Goal: Information Seeking & Learning: Check status

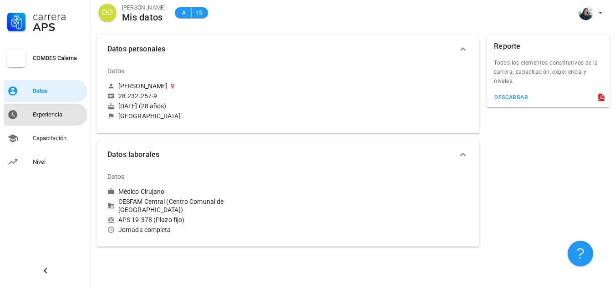
click at [61, 112] on div "Experiencia" at bounding box center [58, 114] width 51 height 7
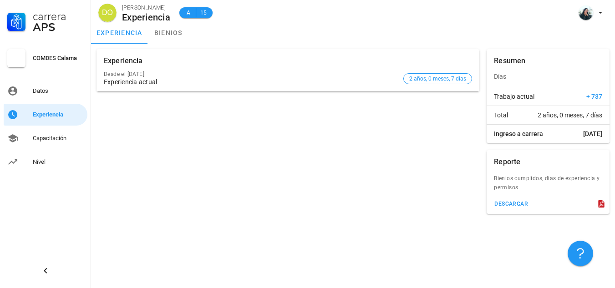
click at [134, 80] on div "Experiencia actual" at bounding box center [252, 82] width 296 height 8
drag, startPoint x: 64, startPoint y: 136, endPoint x: 69, endPoint y: 132, distance: 6.8
click at [63, 136] on div "Capacitación" at bounding box center [58, 138] width 51 height 7
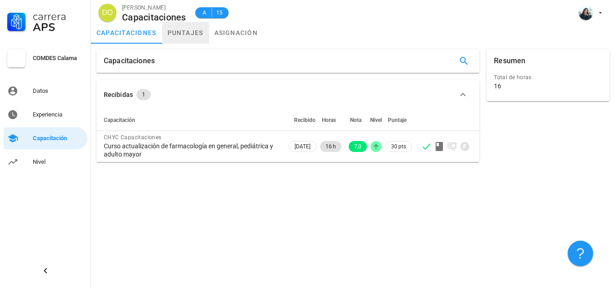
click at [189, 32] on link "puntajes" at bounding box center [185, 33] width 47 height 22
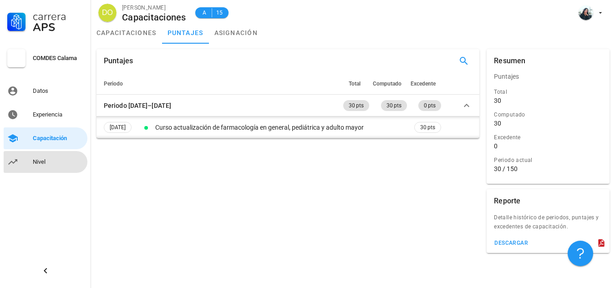
click at [40, 160] on div "Nivel" at bounding box center [58, 162] width 51 height 7
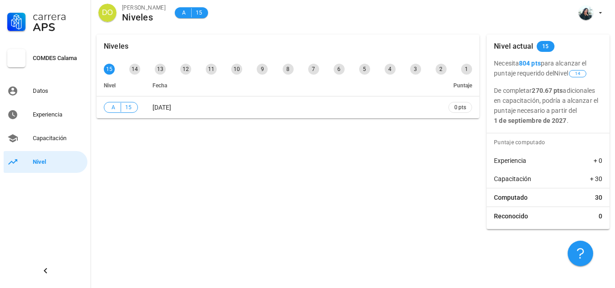
drag, startPoint x: 521, startPoint y: 63, endPoint x: 545, endPoint y: 63, distance: 23.7
click at [541, 63] on b "804 pts" at bounding box center [530, 63] width 22 height 7
drag, startPoint x: 494, startPoint y: 75, endPoint x: 587, endPoint y: 72, distance: 93.0
click at [587, 72] on p "Necesita 804 pts para alcanzar el puntaje requerido del Nivel 14" at bounding box center [548, 68] width 108 height 20
click at [587, 71] on span "14" at bounding box center [577, 73] width 17 height 7
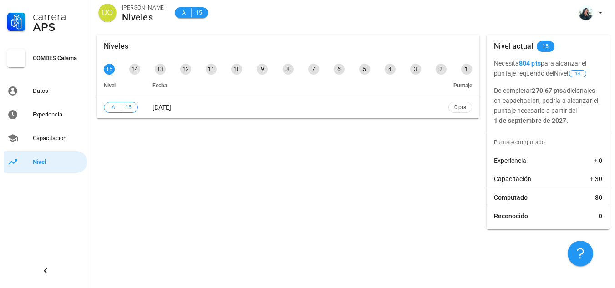
click at [142, 72] on div "14" at bounding box center [135, 69] width 15 height 15
click at [138, 73] on div "14" at bounding box center [134, 69] width 11 height 11
click at [110, 72] on div "15" at bounding box center [109, 69] width 11 height 11
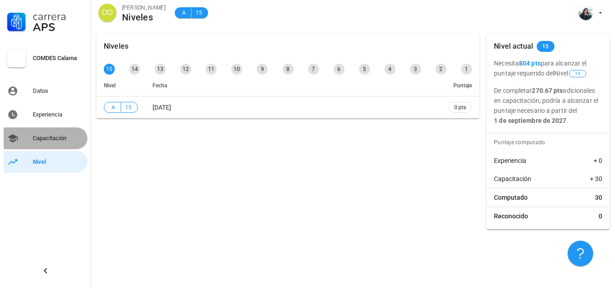
click at [43, 138] on div "Capacitación" at bounding box center [58, 138] width 51 height 7
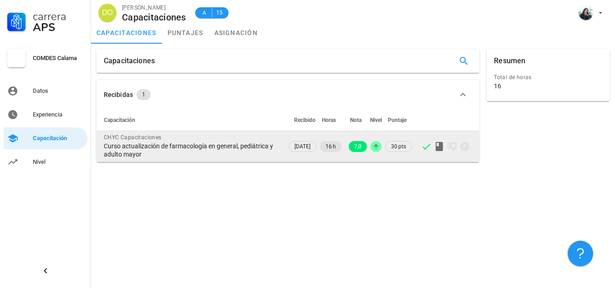
click at [173, 145] on div "Curso actualización de farmacología en general, pediátrica y adulto mayor" at bounding box center [192, 150] width 176 height 16
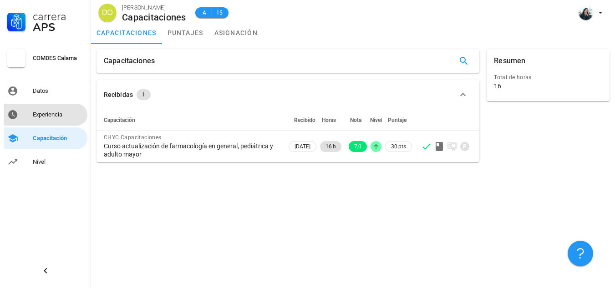
click at [72, 119] on div "Experiencia" at bounding box center [58, 114] width 51 height 15
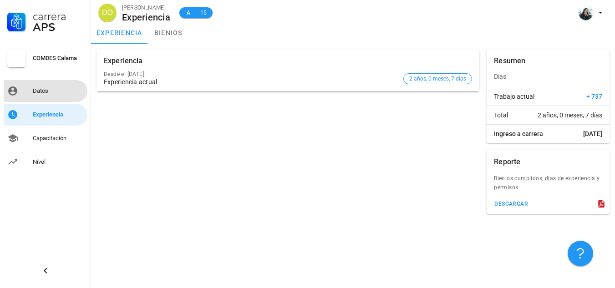
click at [41, 95] on div "Datos" at bounding box center [58, 91] width 51 height 15
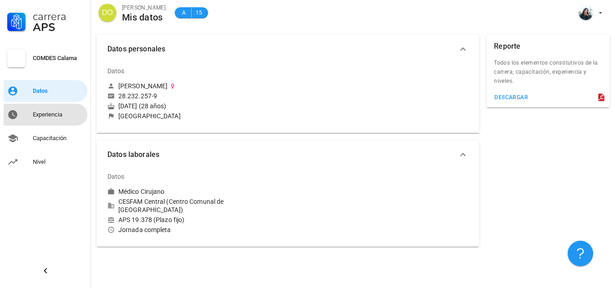
click at [46, 116] on div "Experiencia" at bounding box center [58, 114] width 51 height 7
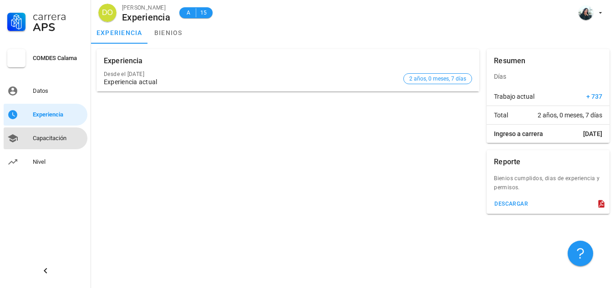
click at [55, 144] on div "Capacitación" at bounding box center [58, 138] width 51 height 15
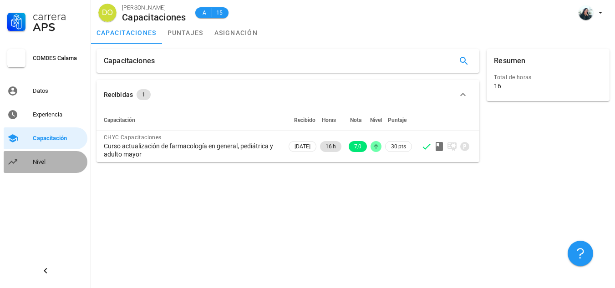
click at [48, 162] on div "Nivel" at bounding box center [58, 162] width 51 height 7
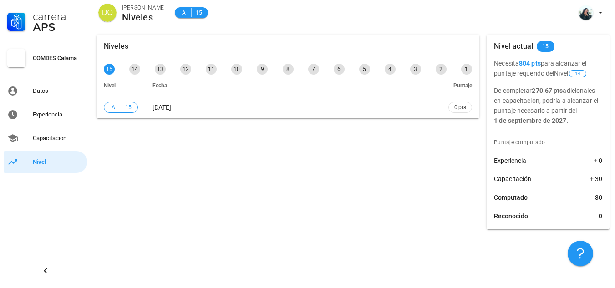
click at [53, 53] on div "COMDES Calama" at bounding box center [58, 58] width 51 height 15
click at [53, 26] on div "APS" at bounding box center [58, 27] width 51 height 11
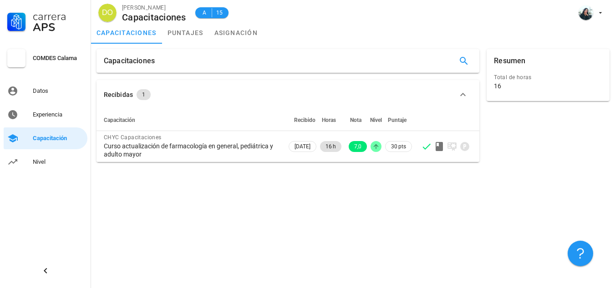
click at [294, 118] on span "Recibido" at bounding box center [304, 120] width 21 height 6
drag, startPoint x: 330, startPoint y: 118, endPoint x: 343, endPoint y: 116, distance: 12.8
click at [331, 118] on span "Horas" at bounding box center [329, 120] width 14 height 6
click at [367, 116] on th "Nota" at bounding box center [356, 120] width 26 height 22
click at [347, 122] on th "Nota" at bounding box center [356, 120] width 26 height 22
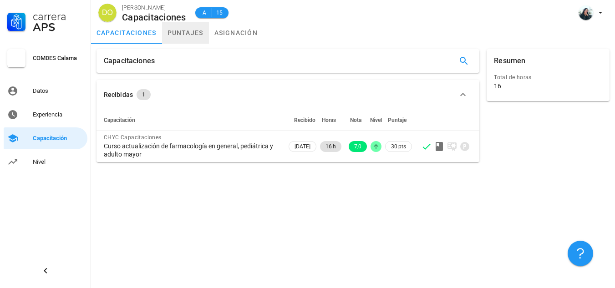
click at [191, 34] on link "puntajes" at bounding box center [185, 33] width 47 height 22
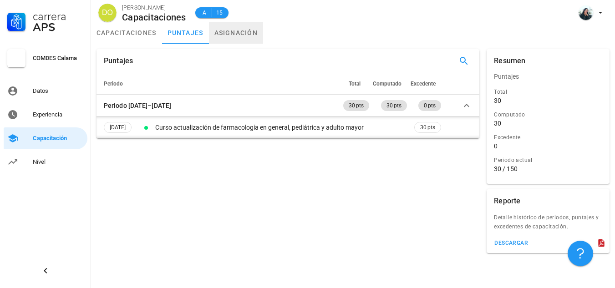
click at [245, 31] on link "asignación" at bounding box center [236, 33] width 55 height 22
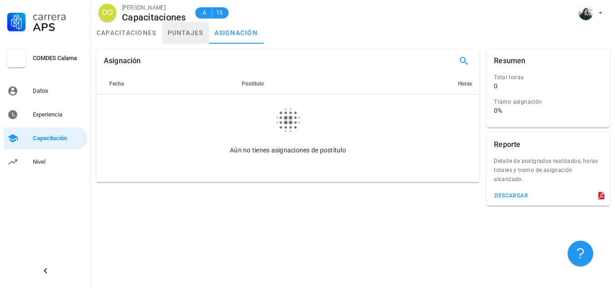
click at [188, 37] on link "puntajes" at bounding box center [185, 33] width 47 height 22
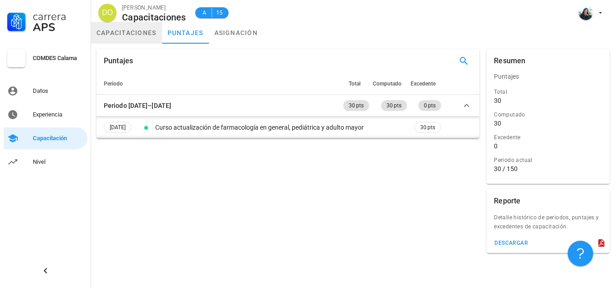
click at [113, 40] on link "capacitaciones" at bounding box center [126, 33] width 71 height 22
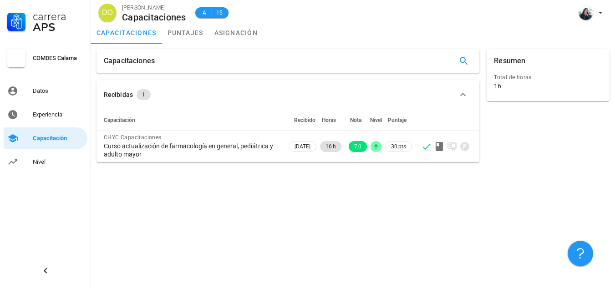
click at [497, 72] on div "Total de horas 16" at bounding box center [548, 82] width 112 height 23
